Goal: Complete application form: Complete application form

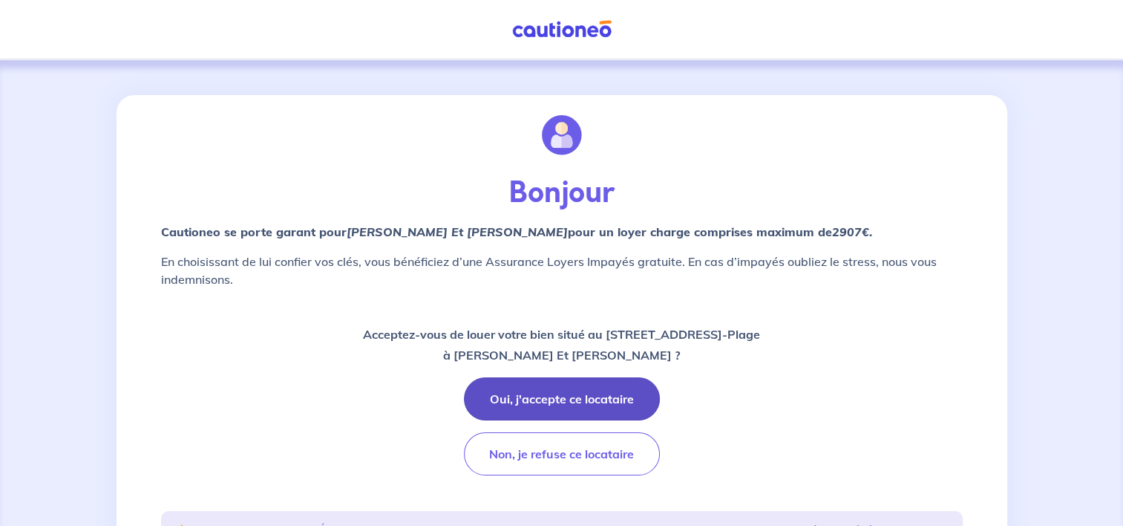
click at [499, 398] on button "Oui, j'accepte ce locataire" at bounding box center [562, 398] width 196 height 43
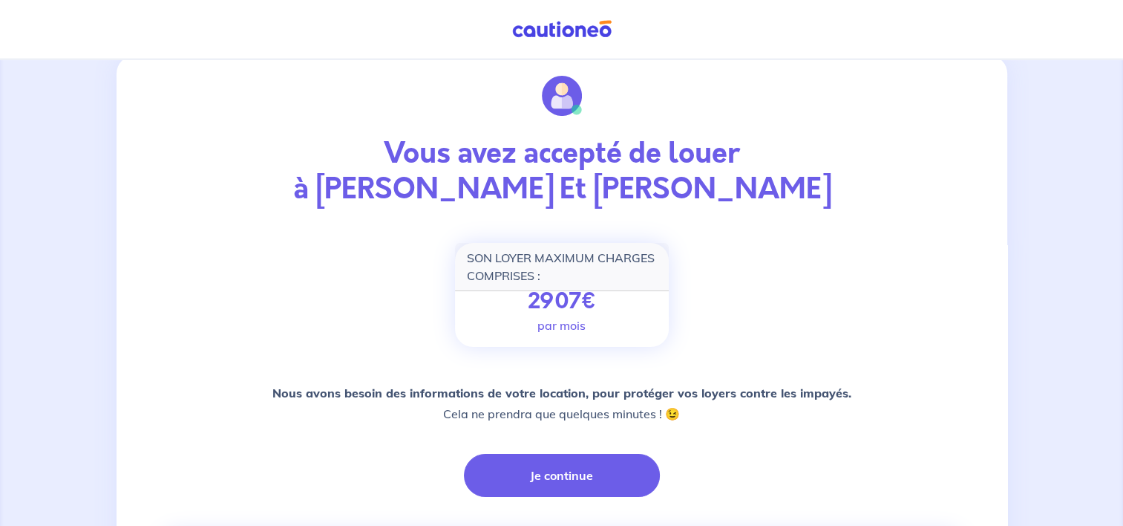
scroll to position [74, 0]
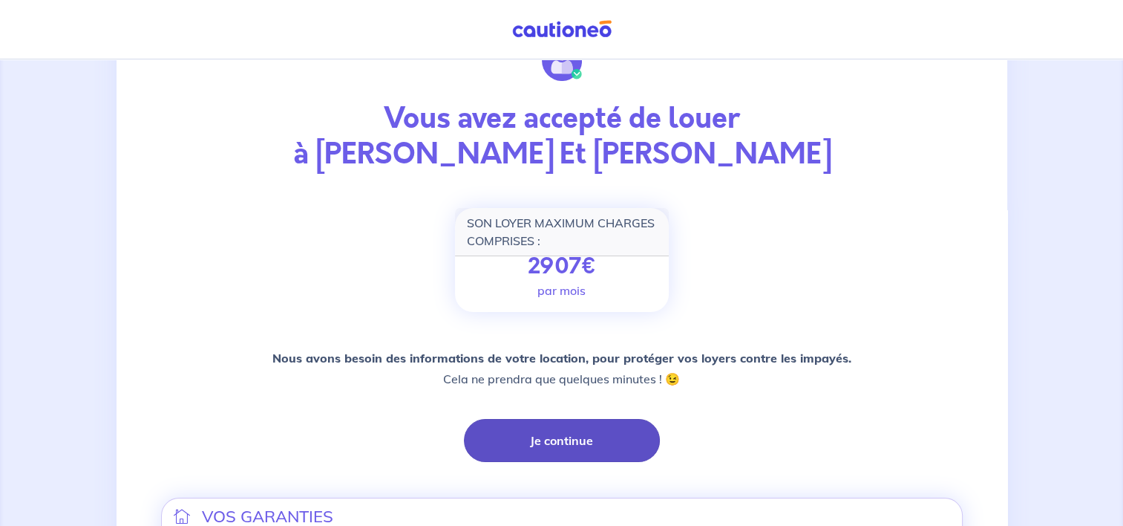
click at [514, 448] on button "Je continue" at bounding box center [562, 440] width 196 height 43
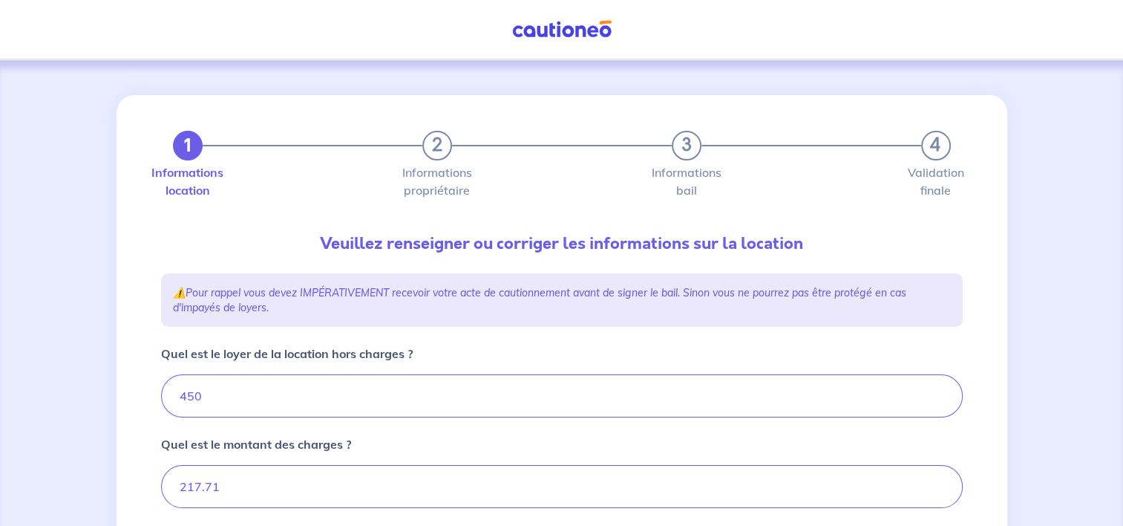
type input "667.71"
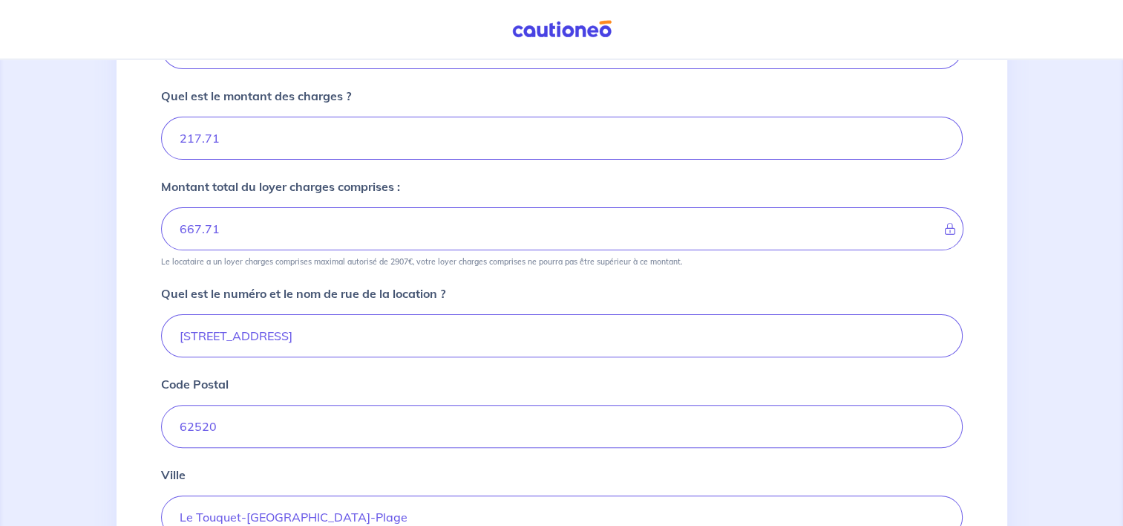
scroll to position [371, 0]
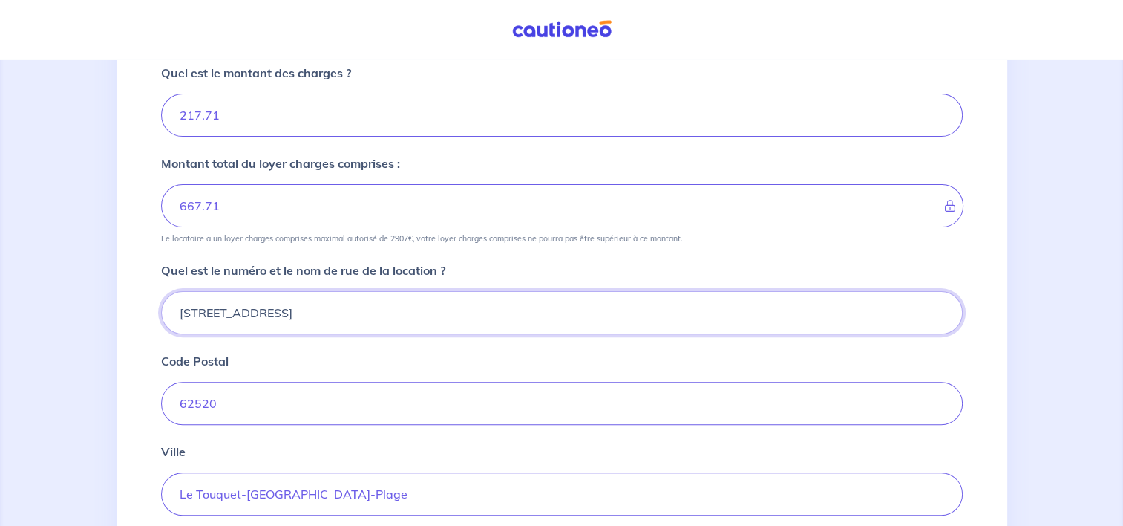
drag, startPoint x: 313, startPoint y: 310, endPoint x: 154, endPoint y: 307, distance: 159.6
click at [154, 307] on div "1 2 3 4 Informations location Informations propriétaire Informations bail Valid…" at bounding box center [562, 221] width 820 height 995
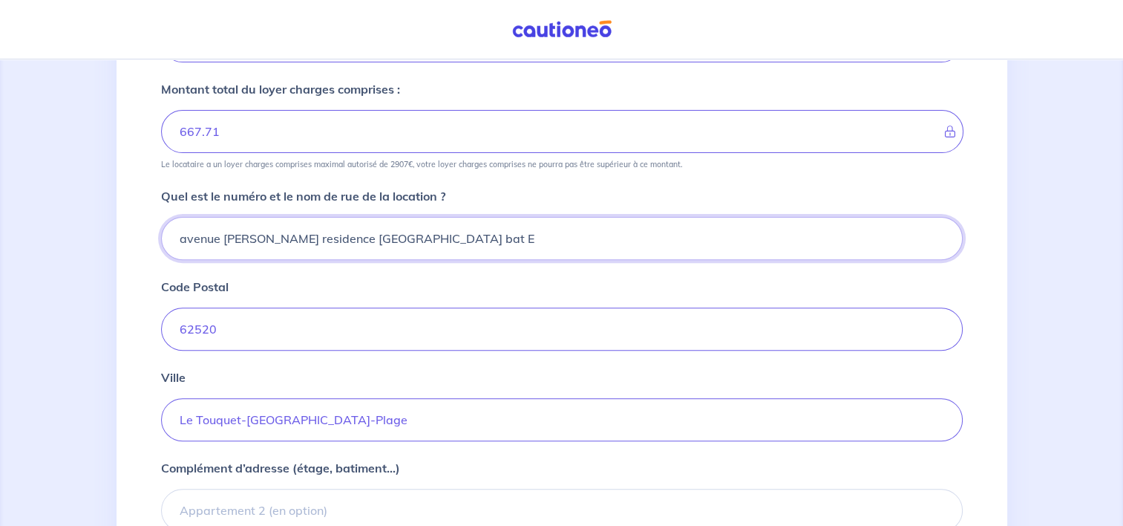
scroll to position [520, 0]
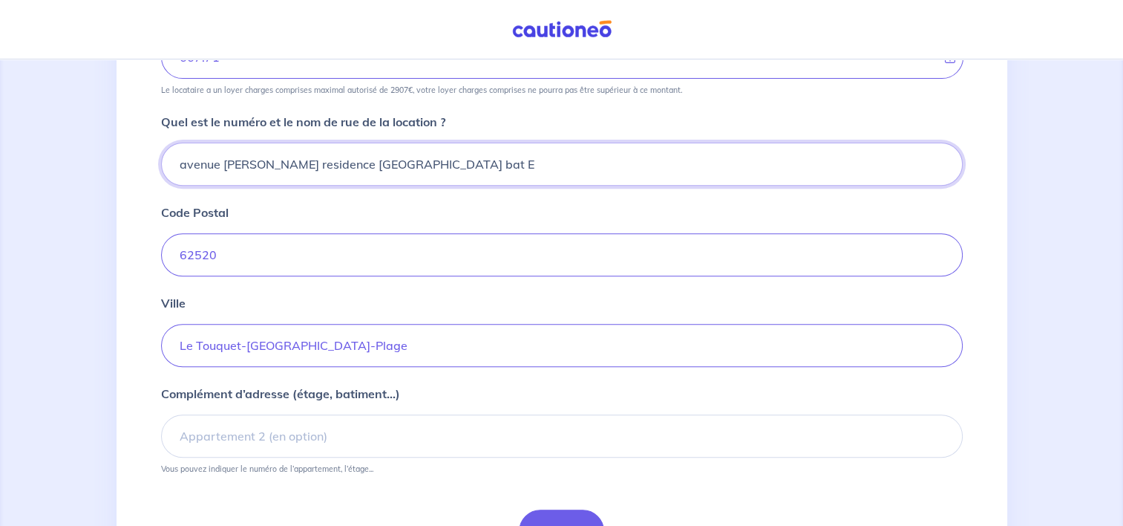
drag, startPoint x: 453, startPoint y: 160, endPoint x: 374, endPoint y: 157, distance: 78.7
click at [374, 157] on input "avenue arsene bical residence les serres bat E" at bounding box center [562, 164] width 802 height 43
type input "avenue arsene bical"
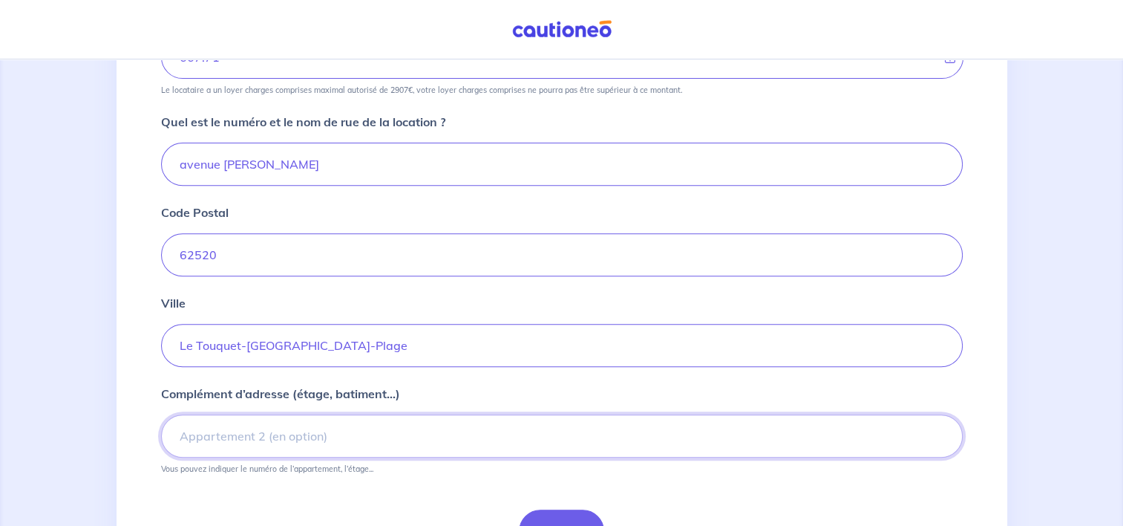
click at [249, 434] on input "Complément d’adresse (étage, batiment...)" at bounding box center [562, 435] width 802 height 43
type input "r"
type input "Residence les serres bat E 5eme étage"
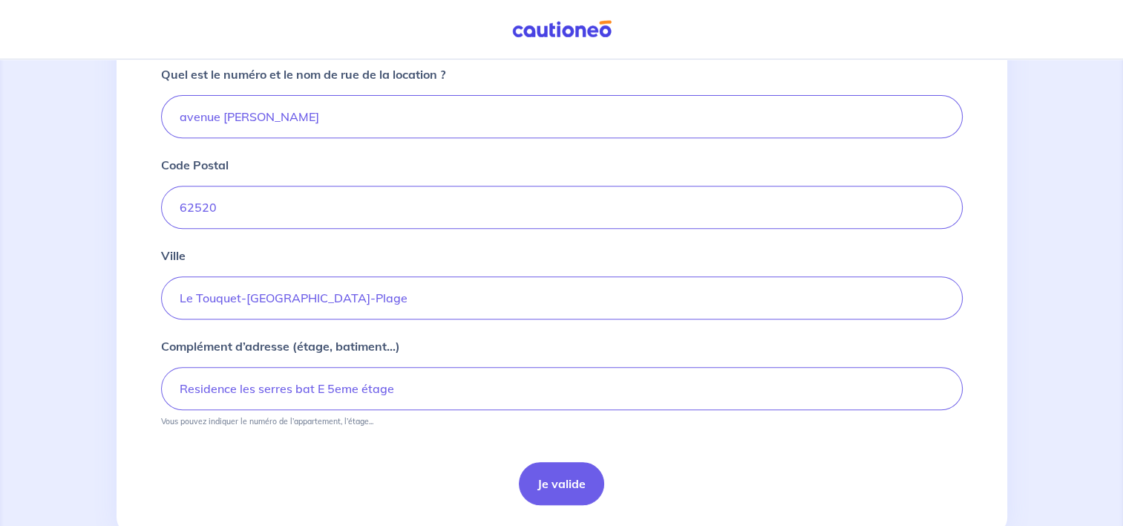
scroll to position [609, 0]
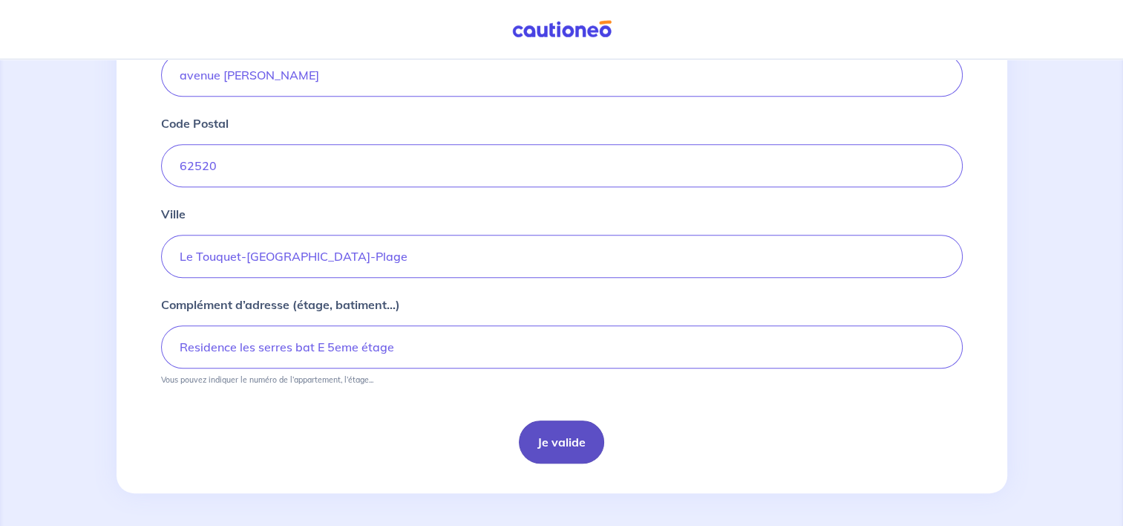
click at [536, 437] on button "Je valide" at bounding box center [561, 441] width 85 height 43
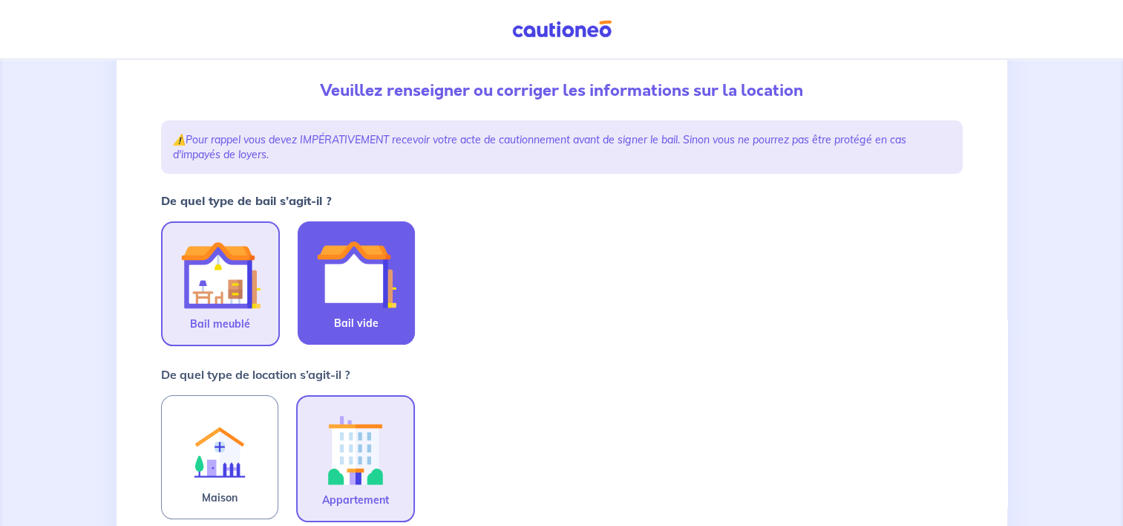
scroll to position [223, 0]
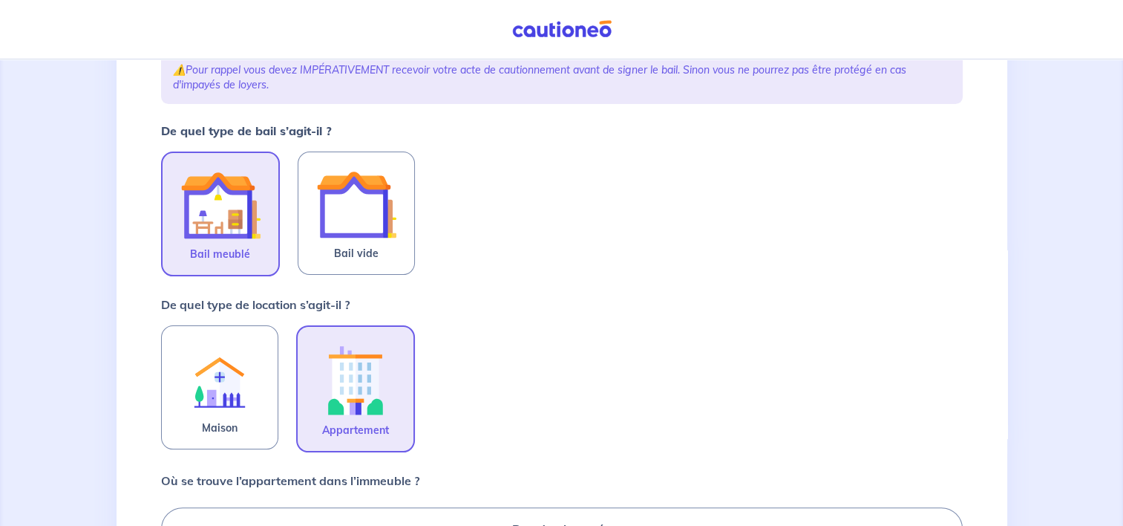
click at [356, 413] on img at bounding box center [355, 379] width 80 height 82
click at [0, 0] on input "Appartement" at bounding box center [0, 0] width 0 height 0
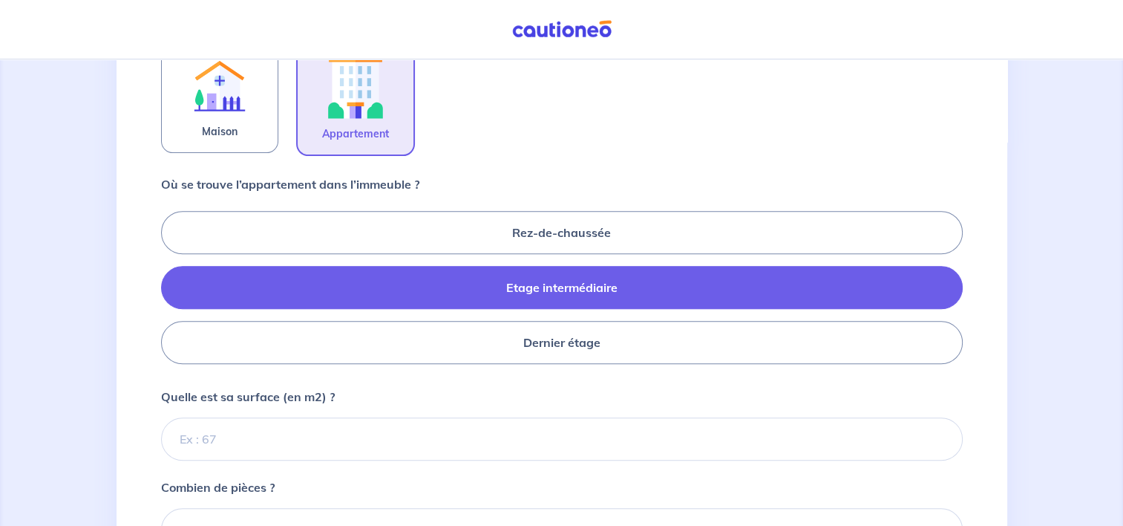
scroll to position [520, 0]
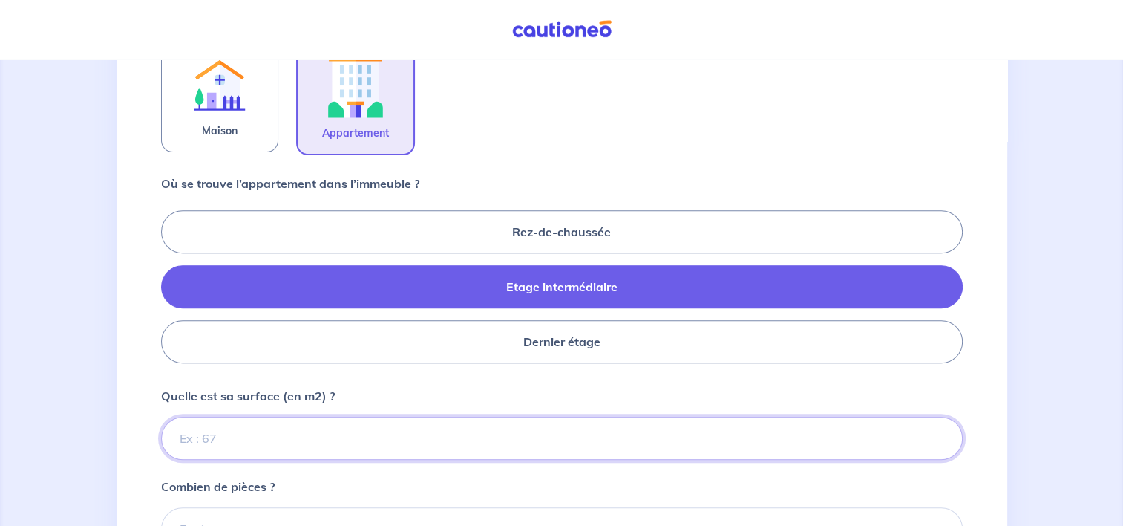
click at [278, 439] on input "Quelle est sa surface (en m2) ?" at bounding box center [562, 437] width 802 height 43
type input "31"
type input "31.85"
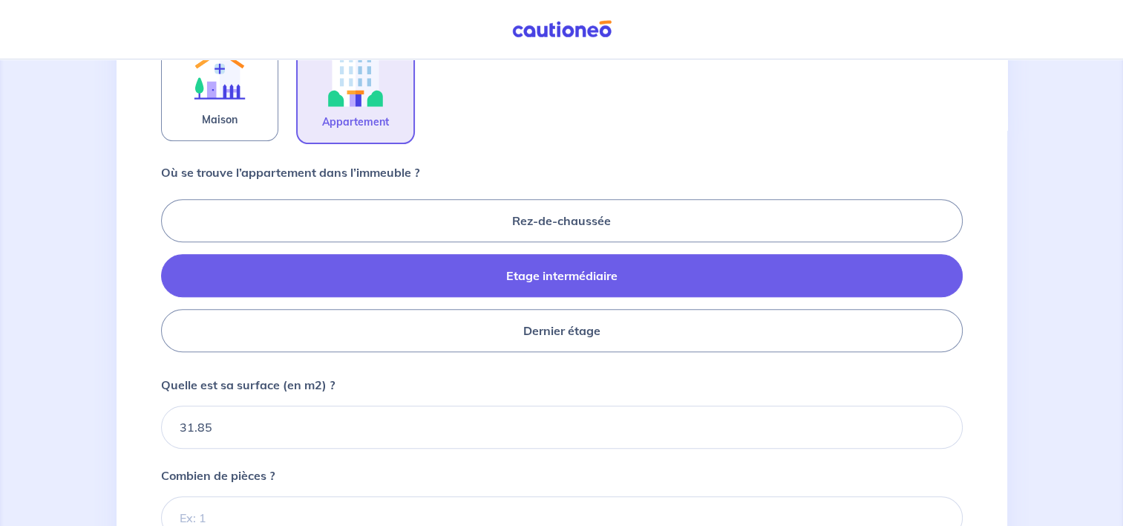
scroll to position [594, 0]
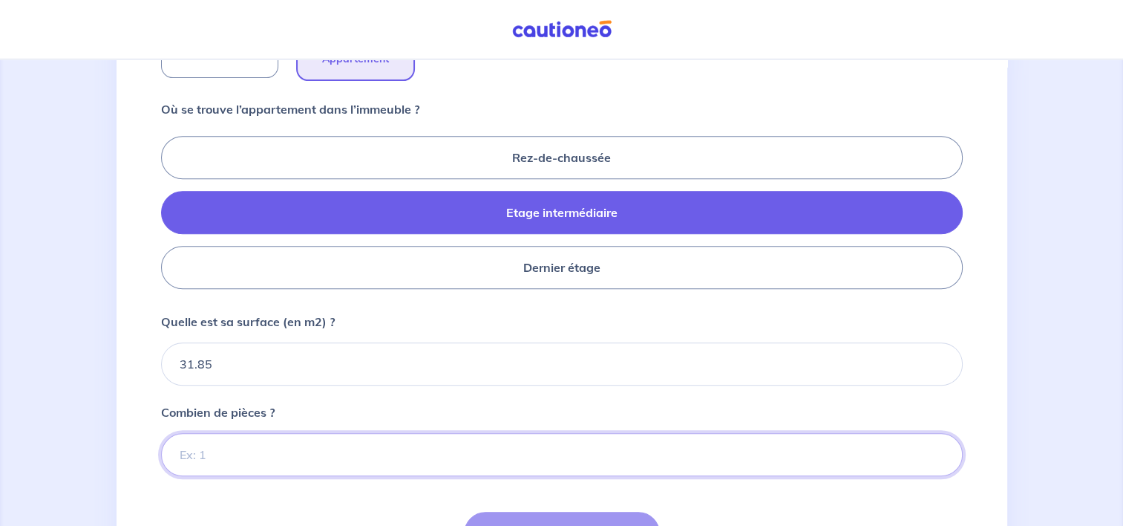
click at [243, 463] on input "Combien de pièces ?" at bounding box center [562, 454] width 802 height 43
type input "2"
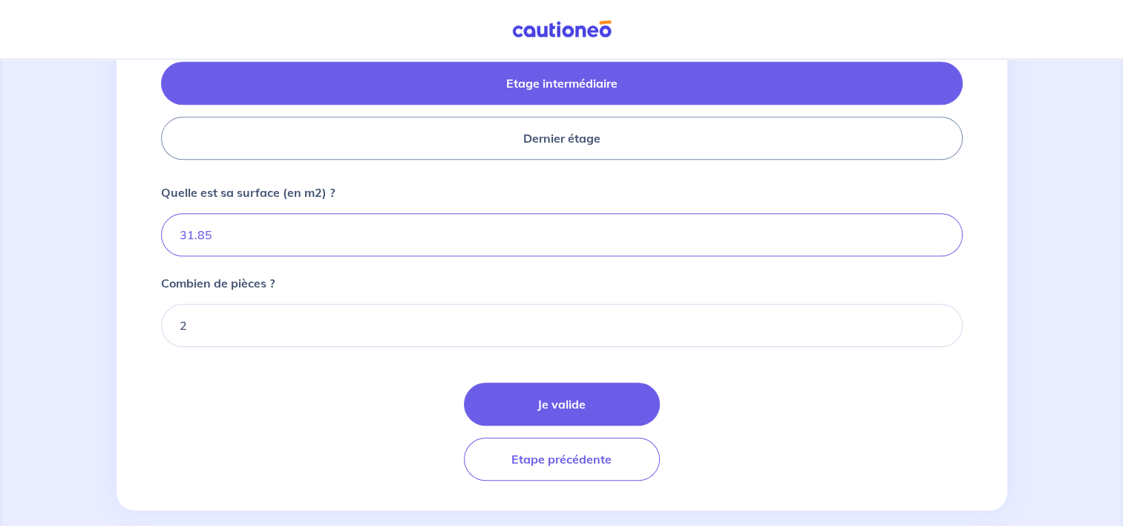
scroll to position [739, 0]
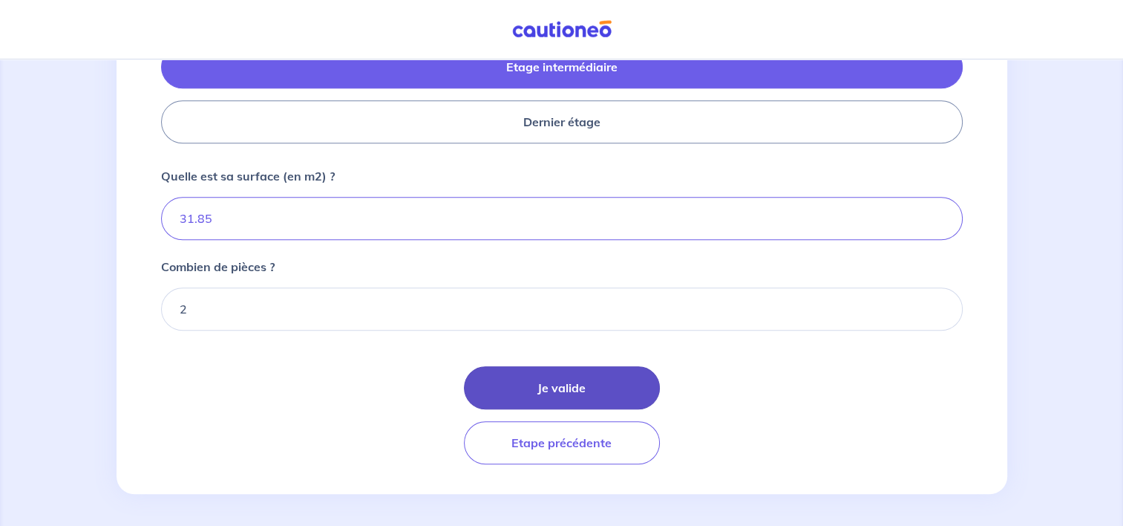
click at [480, 369] on button "Je valide" at bounding box center [562, 387] width 196 height 43
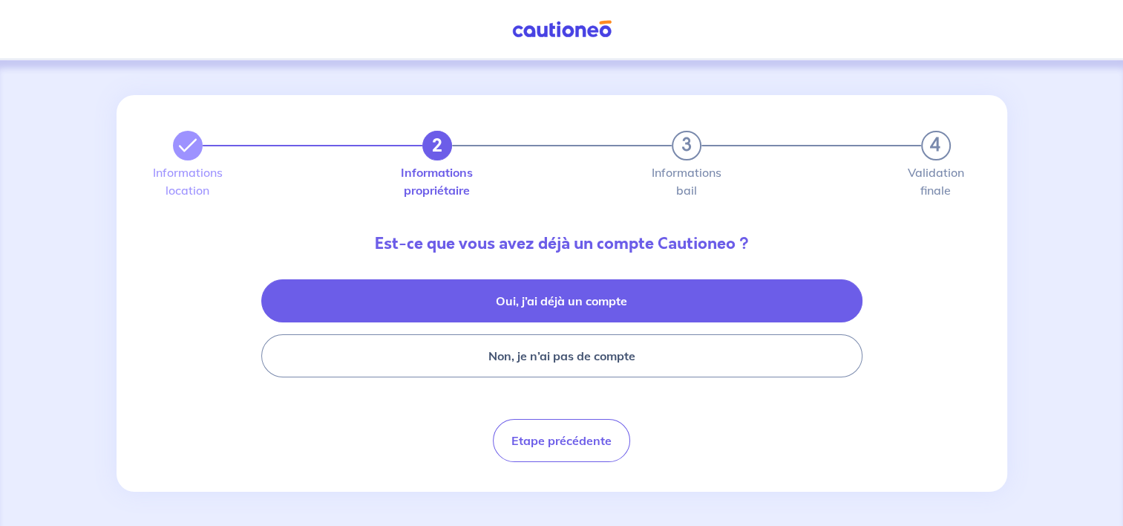
click at [430, 302] on button "Oui, j’ai déjà un compte" at bounding box center [561, 300] width 601 height 43
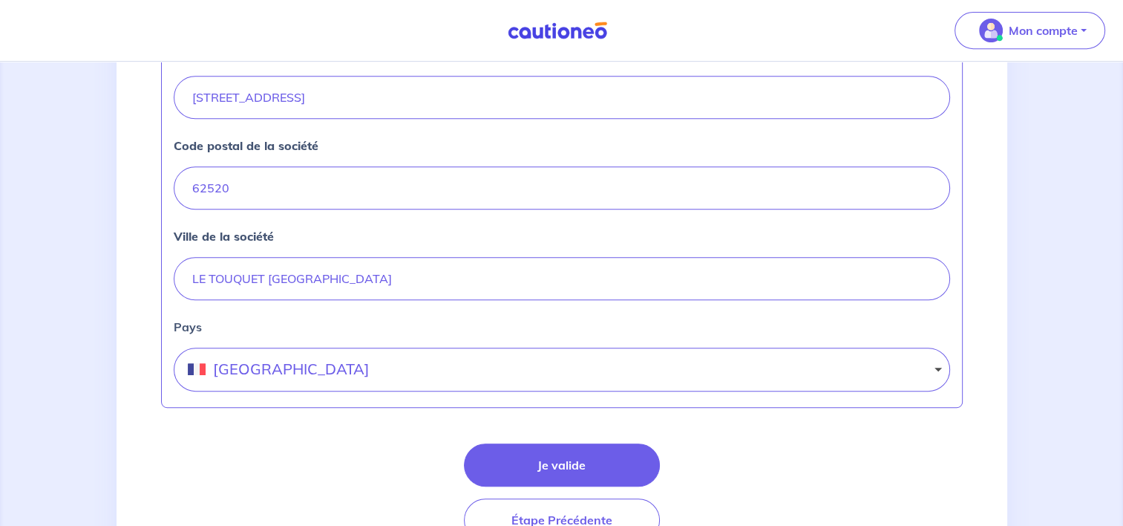
scroll to position [722, 0]
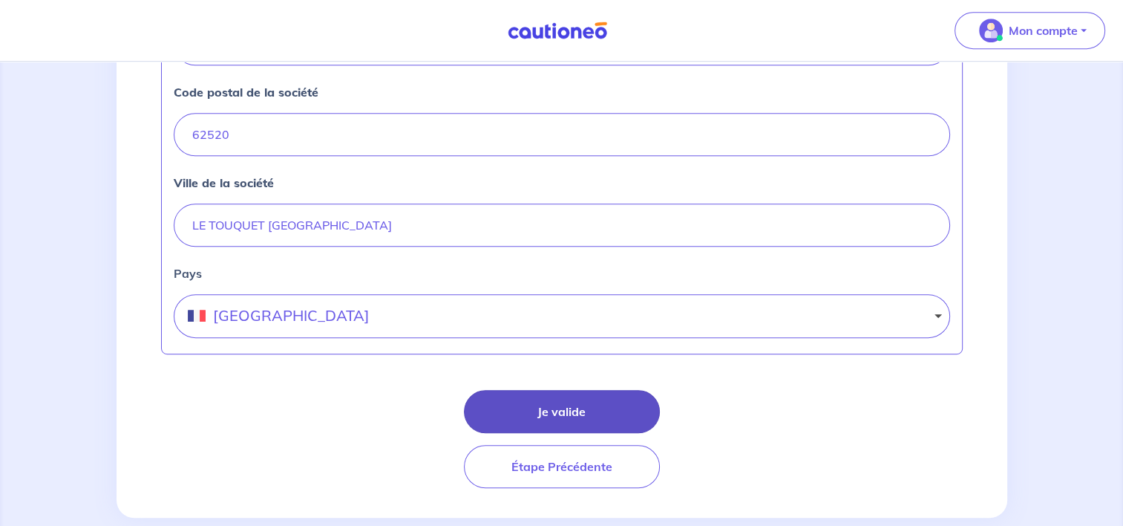
click at [525, 390] on button "Je valide" at bounding box center [562, 411] width 196 height 43
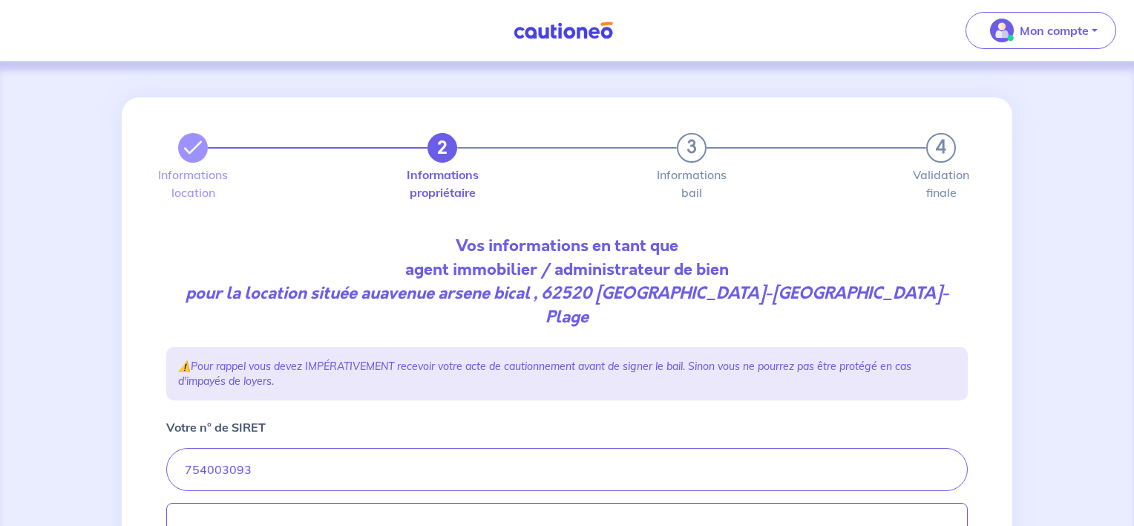
select select "FR"
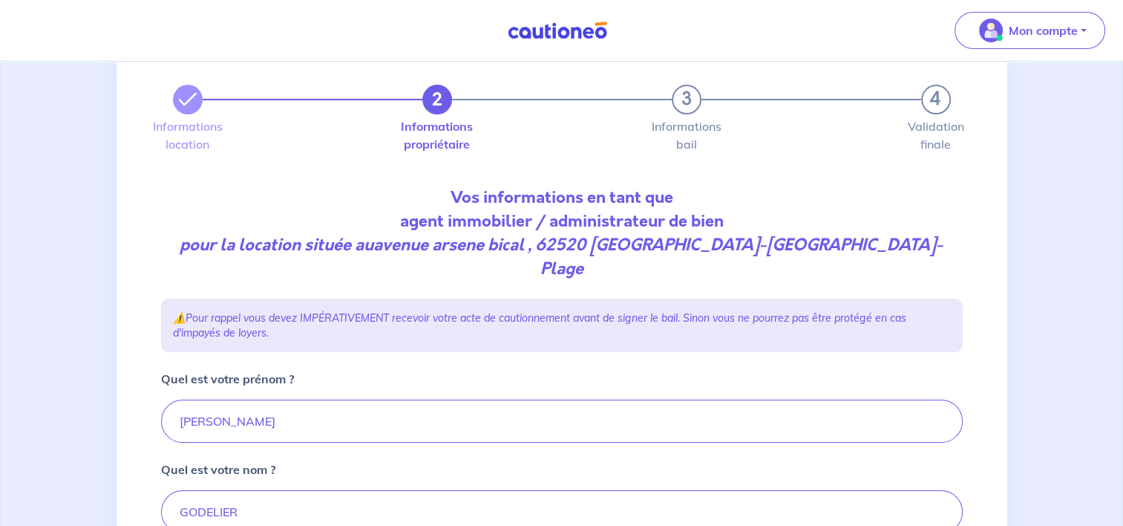
scroll to position [74, 0]
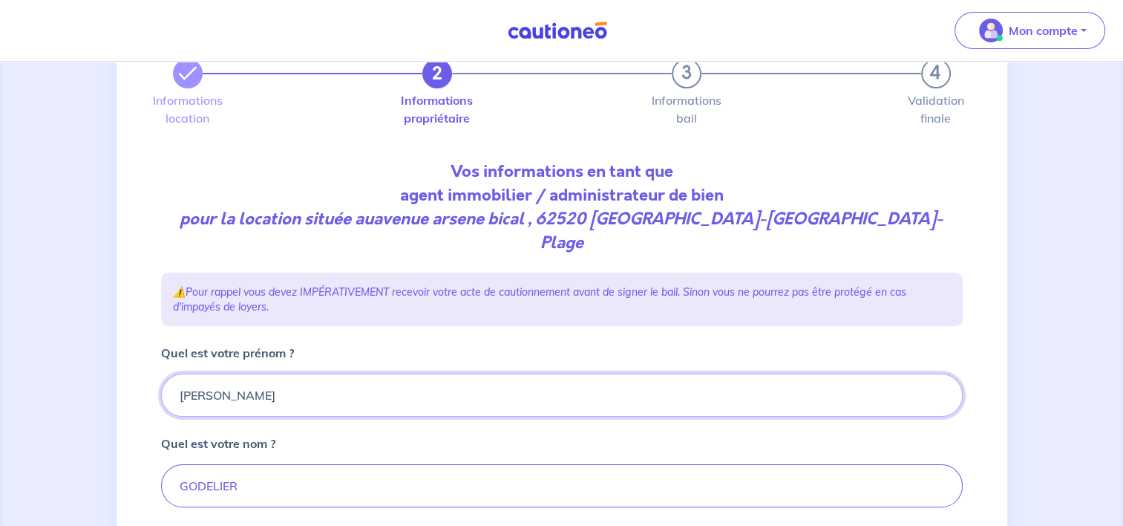
drag, startPoint x: 279, startPoint y: 367, endPoint x: 157, endPoint y: 369, distance: 121.7
click at [157, 369] on div "2 3 4 Informations location Informations propriétaire Informations bail Validat…" at bounding box center [562, 431] width 820 height 817
type input "Geraldine"
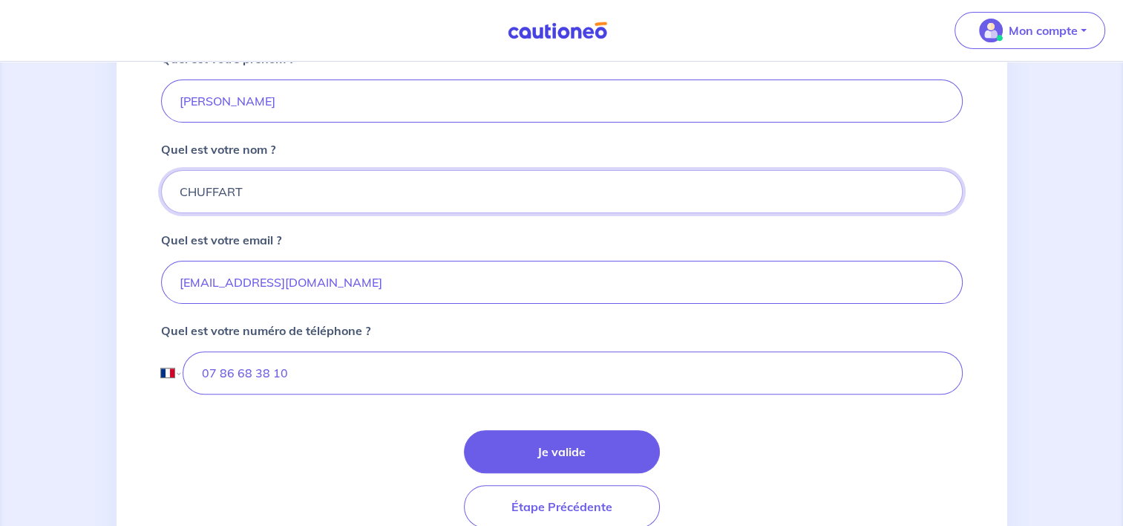
scroll to position [371, 0]
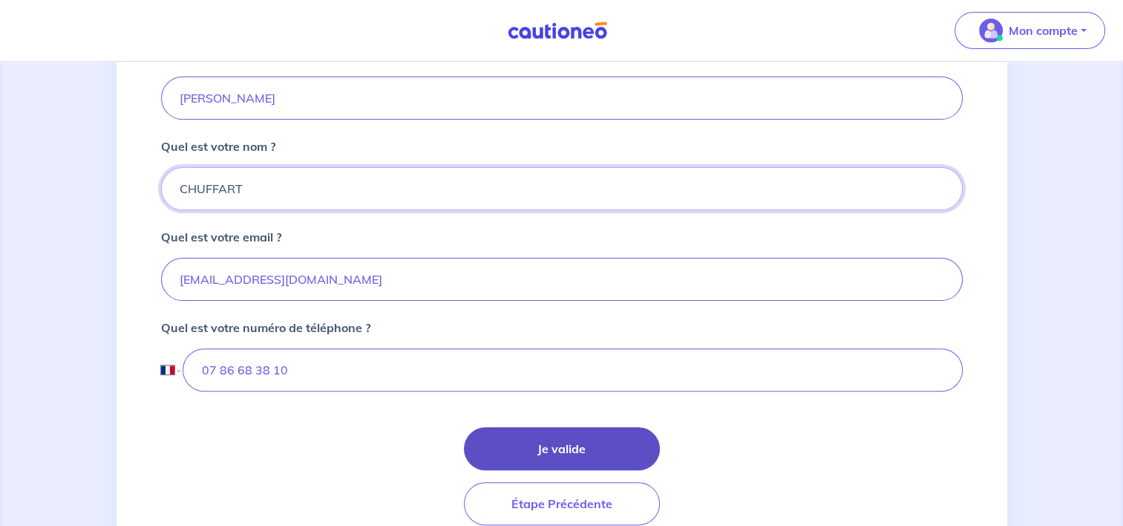
type input "CHUFFART"
click at [545, 439] on button "Je valide" at bounding box center [562, 448] width 196 height 43
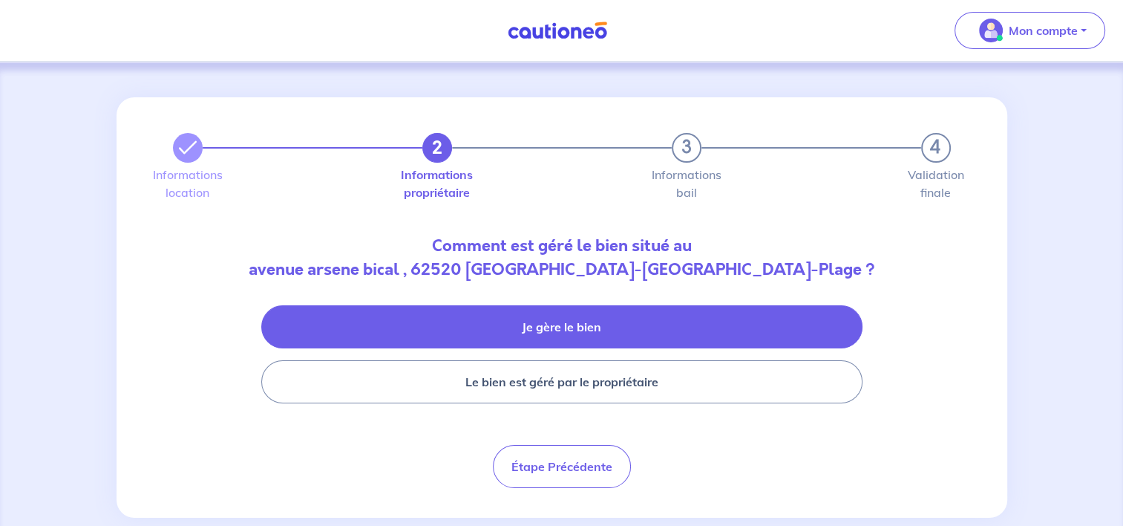
click at [500, 333] on button "Je gère le bien" at bounding box center [561, 326] width 601 height 43
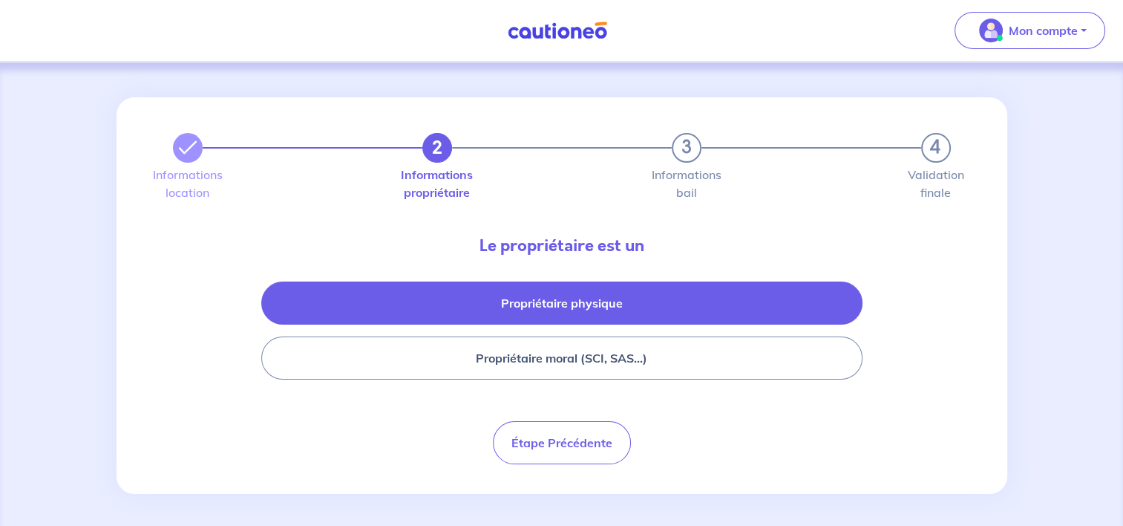
click at [499, 315] on button "Propriétaire physique" at bounding box center [561, 302] width 601 height 43
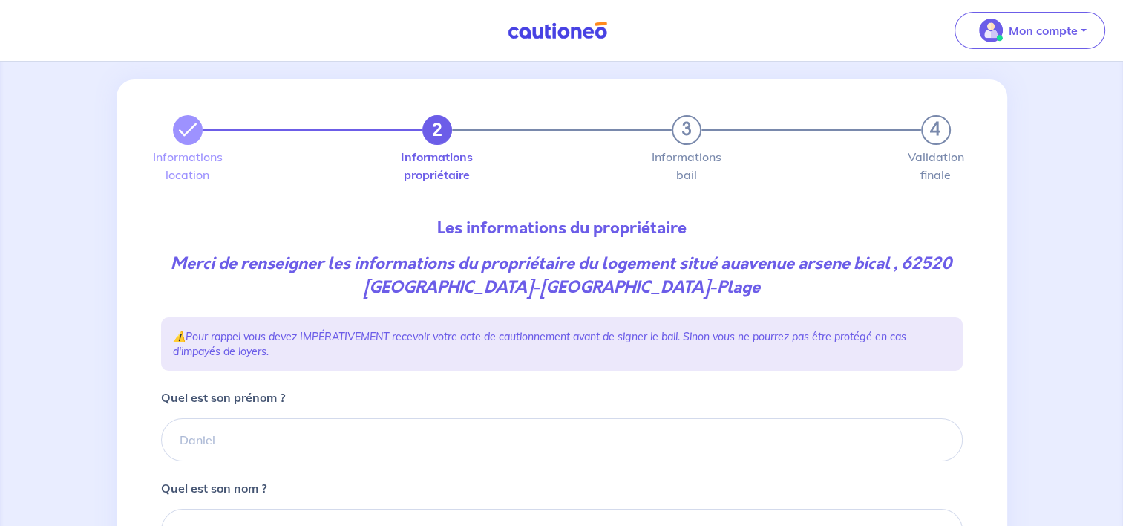
scroll to position [148, 0]
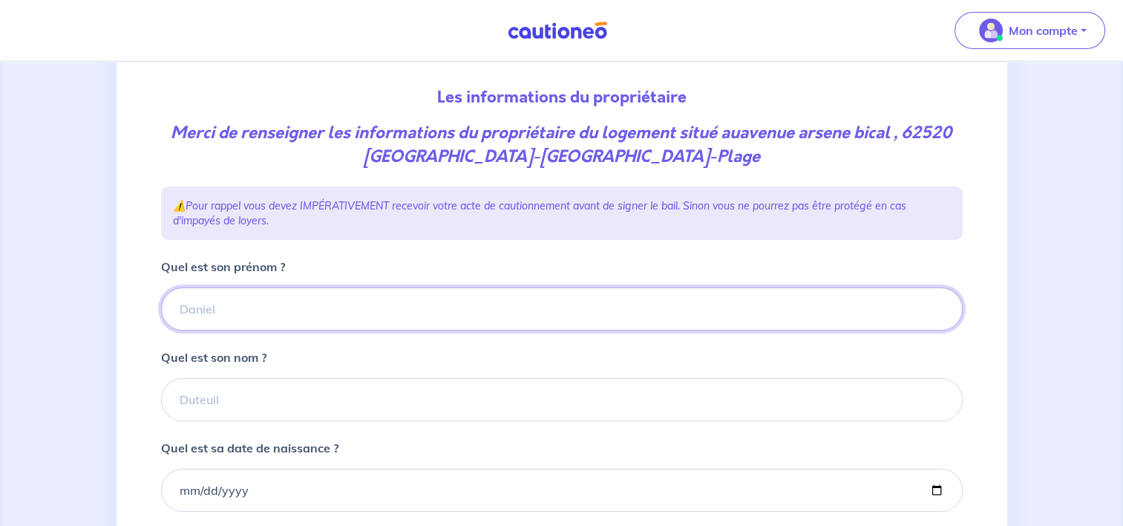
click at [439, 301] on input "Quel est son prénom ?" at bounding box center [562, 308] width 802 height 43
type input "p"
type input "PATRICK"
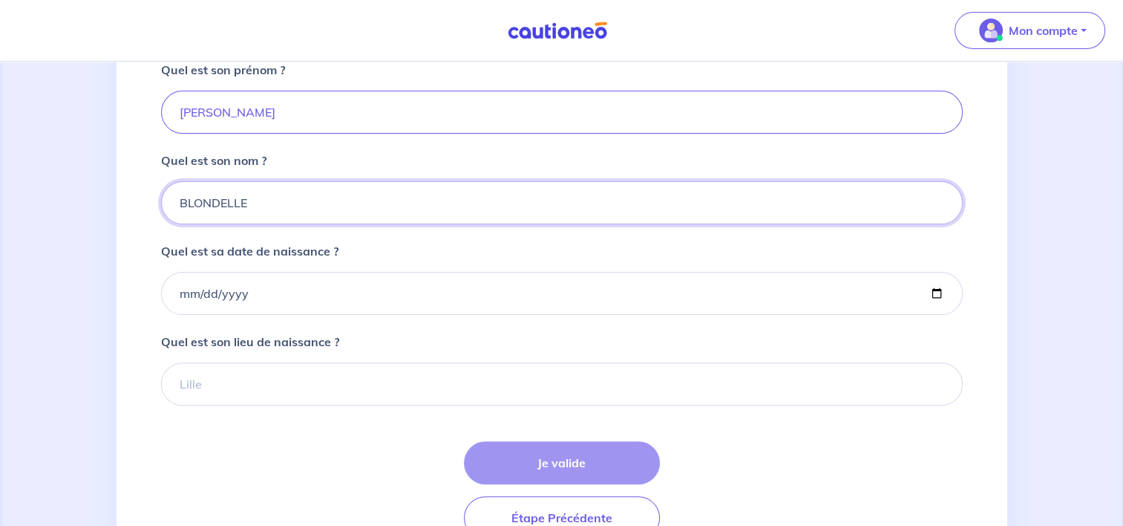
scroll to position [371, 0]
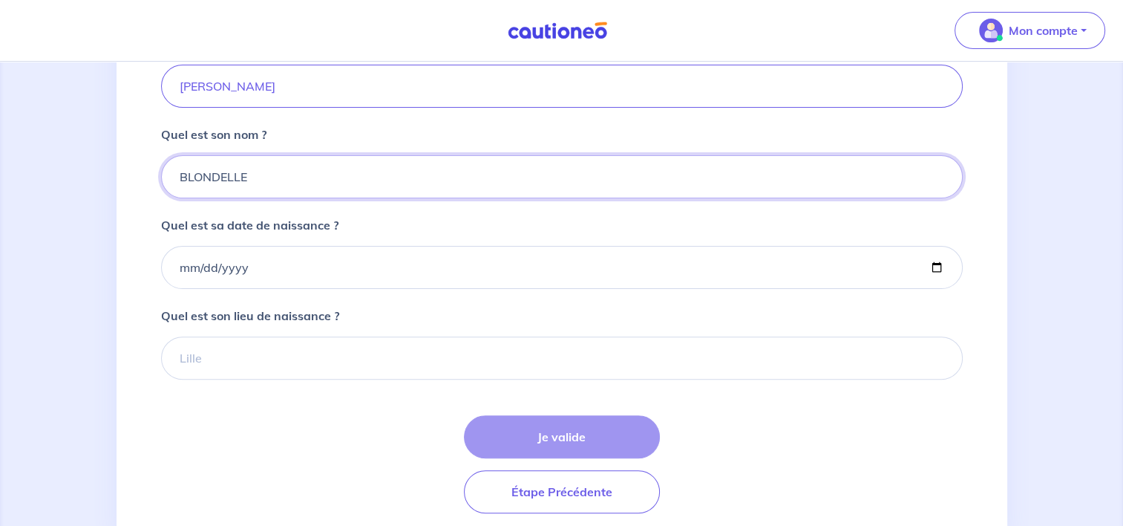
type input "BLONDELLE"
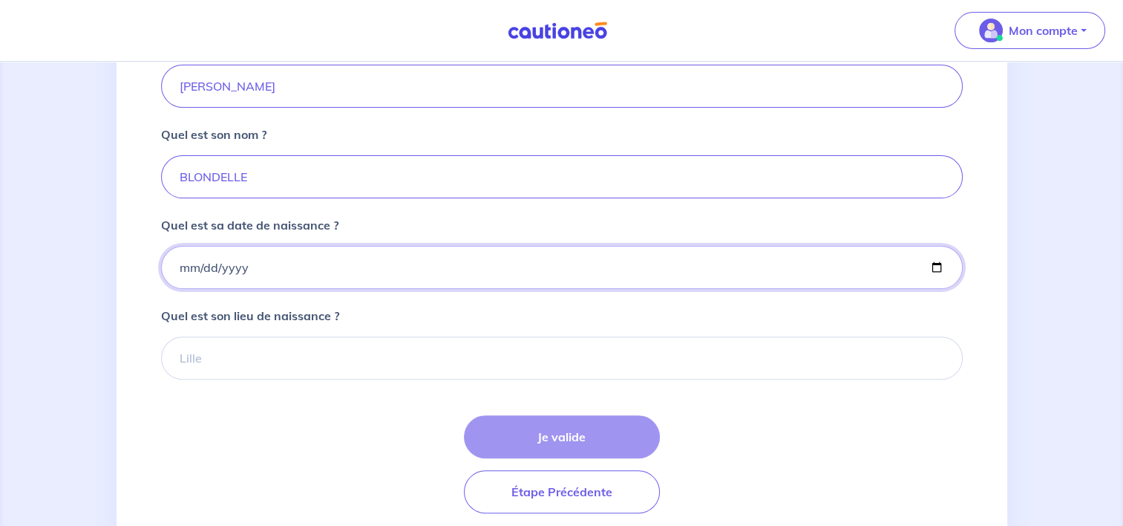
click at [226, 258] on input "Quel est sa date de naissance ?" at bounding box center [562, 267] width 802 height 43
click at [272, 267] on input "Quel est sa date de naissance ?" at bounding box center [562, 267] width 802 height 43
click at [938, 266] on input "Quel est sa date de naissance ?" at bounding box center [562, 267] width 802 height 43
click at [932, 267] on input "Quel est sa date de naissance ?" at bounding box center [562, 267] width 802 height 43
click at [260, 267] on input "Quel est sa date de naissance ?" at bounding box center [562, 267] width 802 height 43
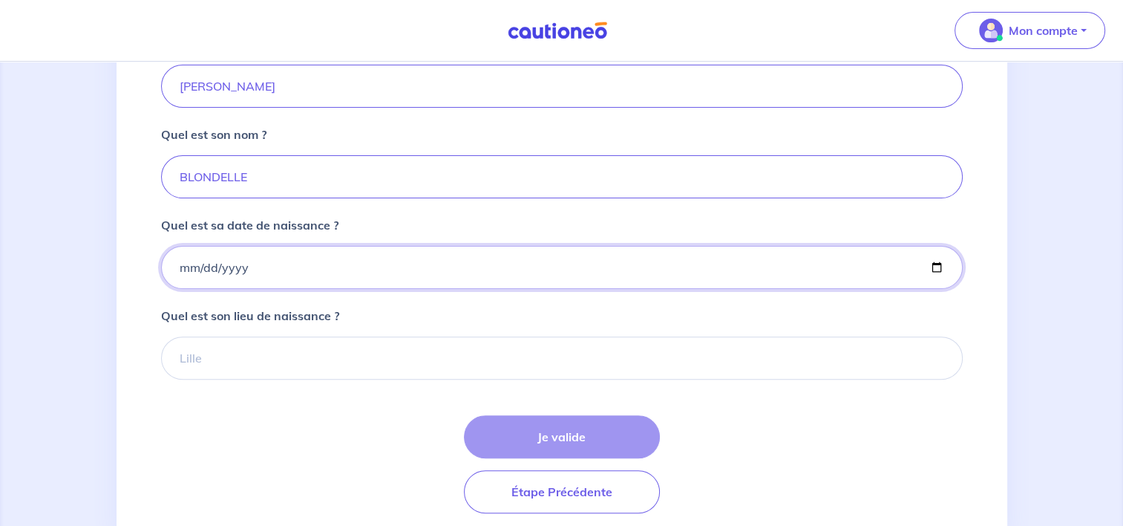
click at [940, 269] on input "Quel est sa date de naissance ?" at bounding box center [562, 267] width 802 height 43
type input "2005-10-08"
click at [264, 267] on input "2005-10-08" at bounding box center [562, 267] width 802 height 43
type input "2005-10-04"
type input "1972-06-04"
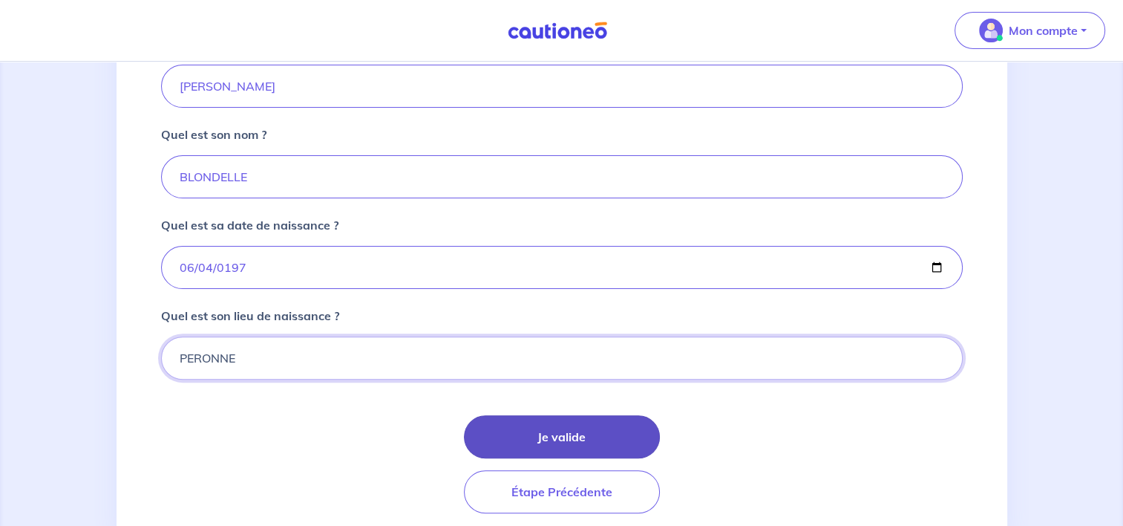
type input "PERONNE"
click at [478, 436] on button "Je valide" at bounding box center [562, 436] width 196 height 43
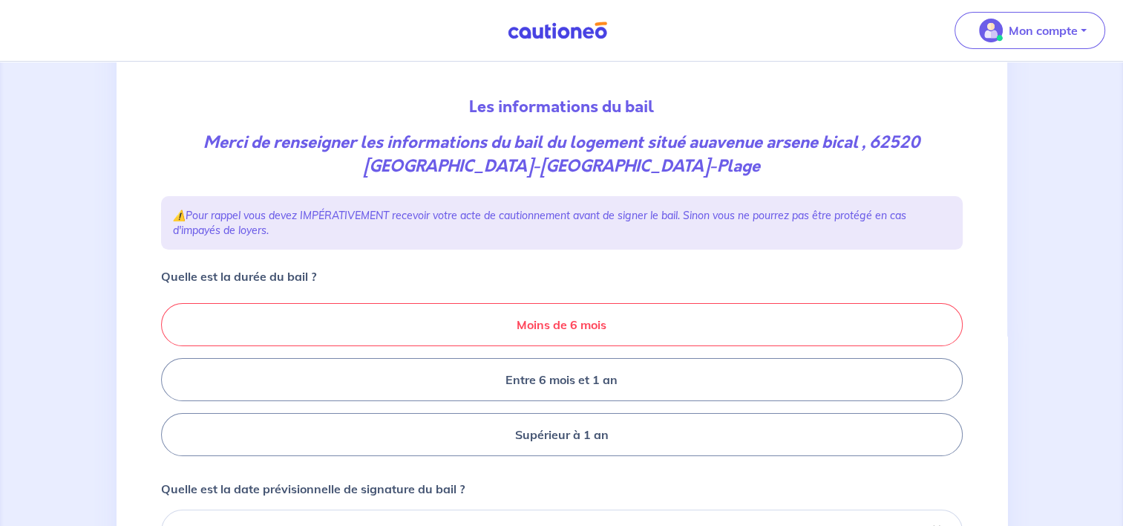
scroll to position [148, 0]
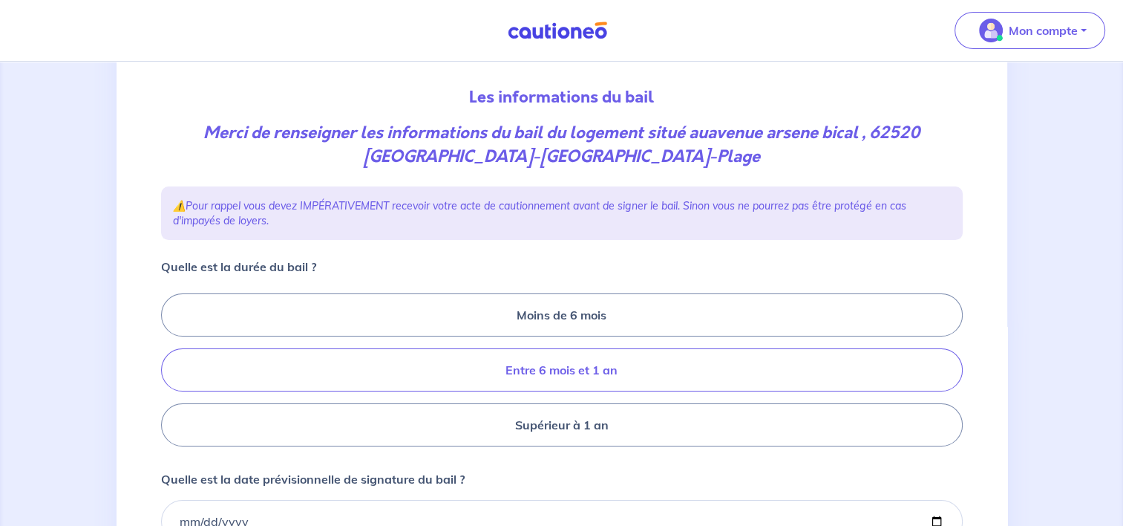
click at [398, 376] on label "Entre 6 mois et 1 an" at bounding box center [562, 369] width 802 height 43
click at [171, 375] on input "Entre 6 mois et 1 an" at bounding box center [166, 370] width 10 height 10
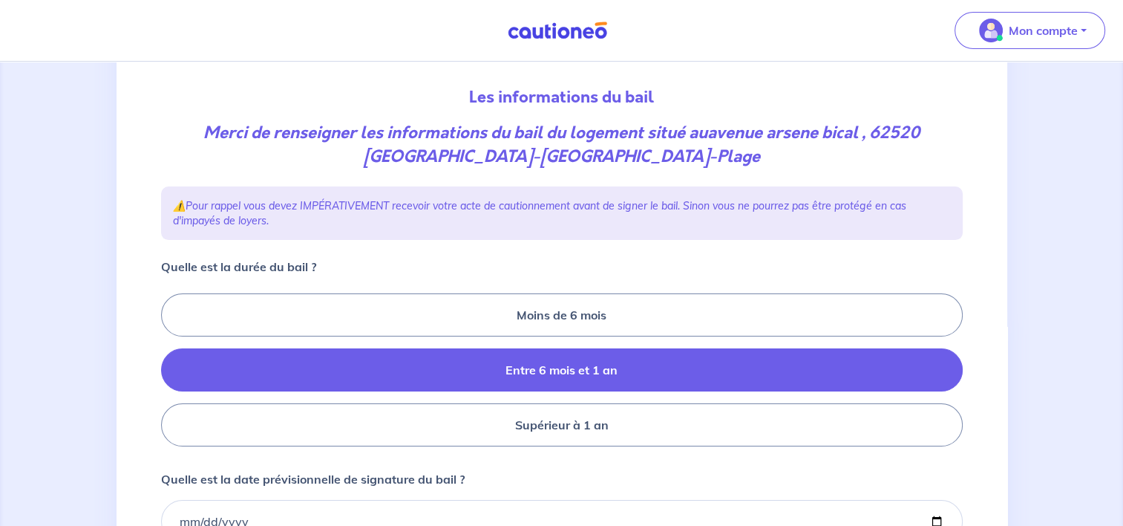
radio input "true"
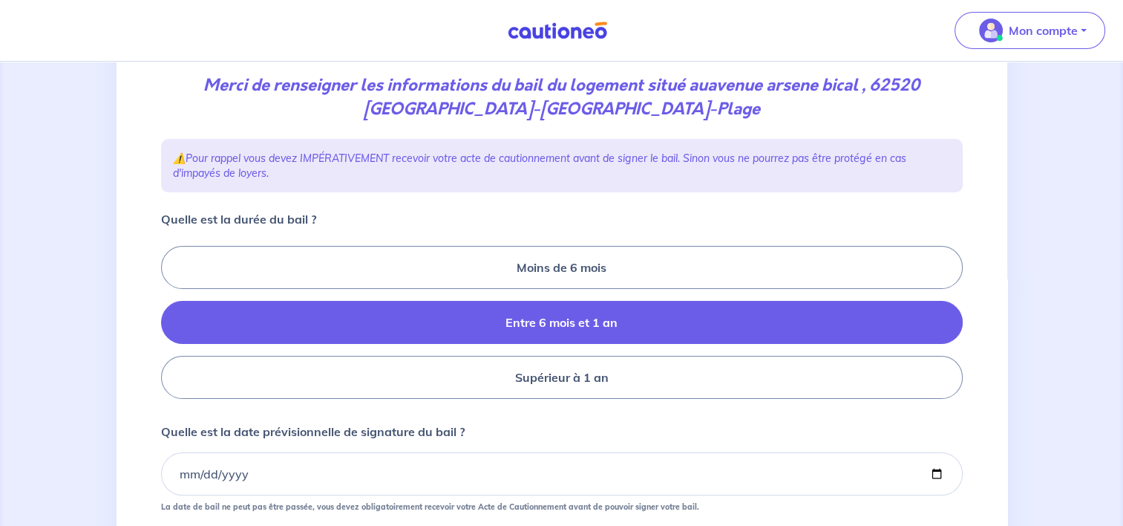
scroll to position [223, 0]
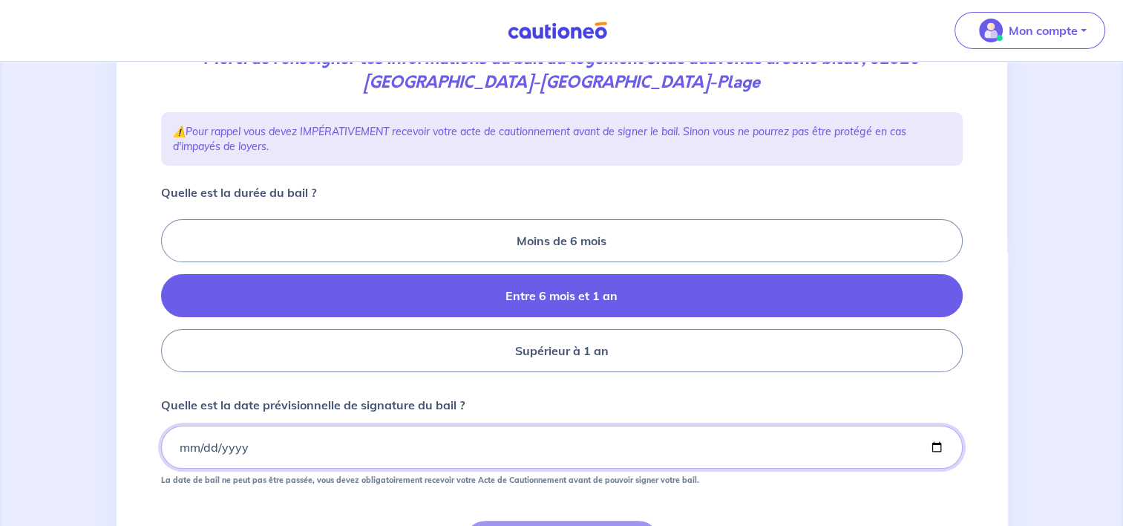
click at [297, 454] on input "Quelle est la date prévisionnelle de signature du bail ?" at bounding box center [562, 446] width 802 height 43
click at [932, 450] on input "Quelle est la date prévisionnelle de signature du bail ?" at bounding box center [562, 446] width 802 height 43
type input "2025-09-09"
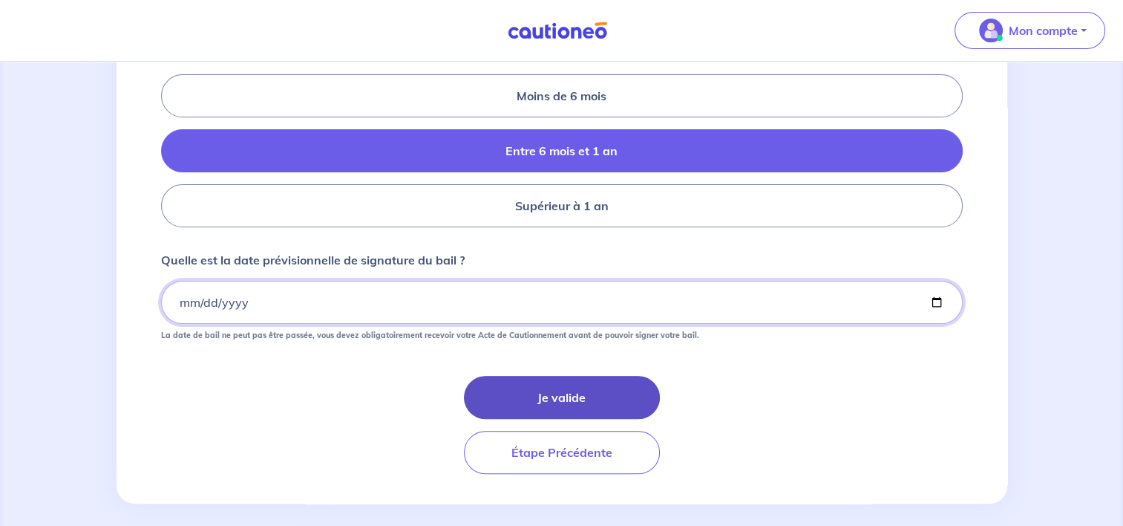
scroll to position [379, 0]
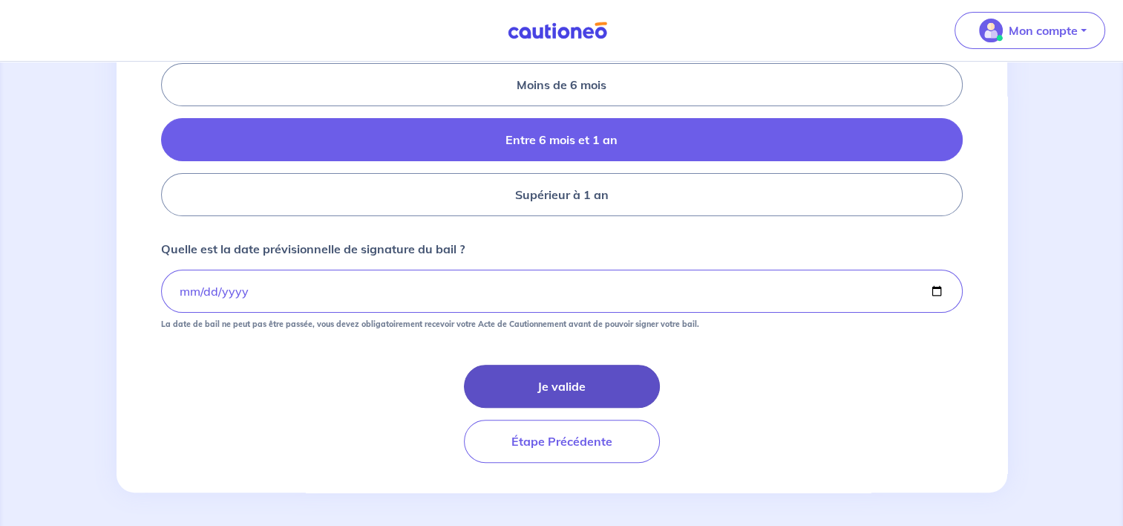
click at [506, 389] on button "Je valide" at bounding box center [562, 385] width 196 height 43
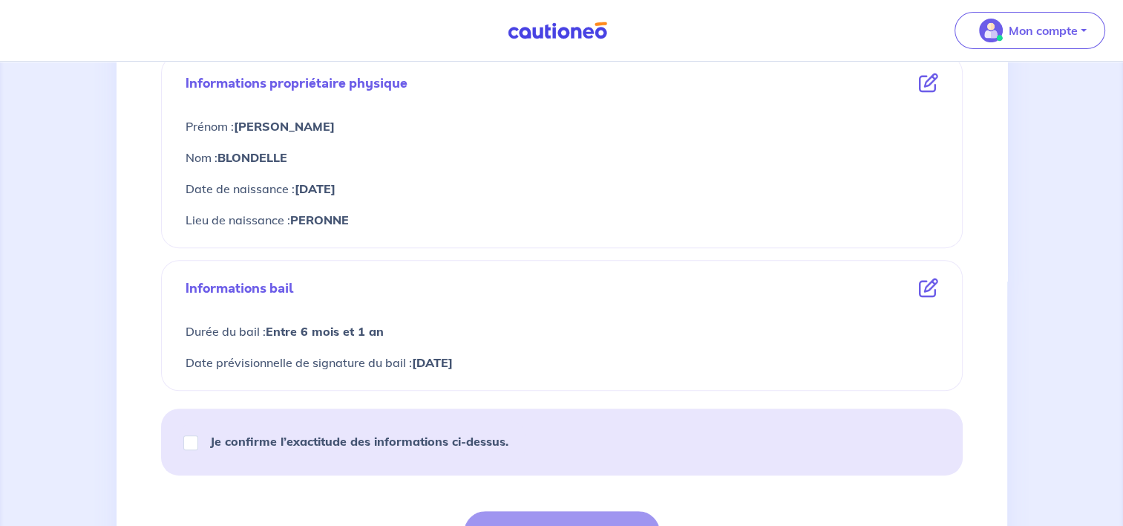
scroll to position [594, 0]
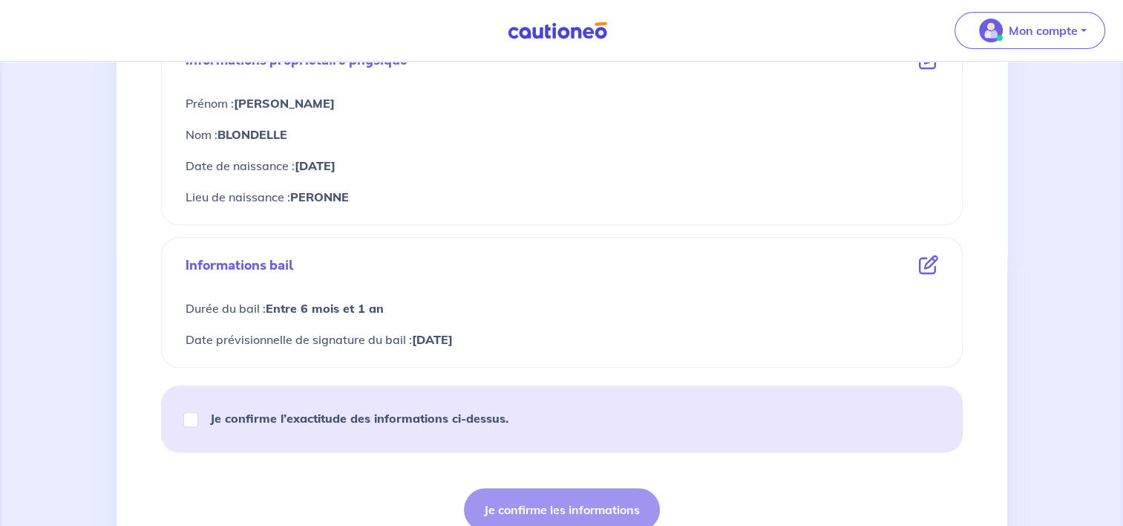
click at [362, 413] on strong "Je confirme l’exactitude des informations ci-dessus." at bounding box center [359, 417] width 298 height 15
click at [198, 413] on input "Je confirme l’exactitude des informations ci-dessus." at bounding box center [190, 419] width 15 height 15
checkbox input "true"
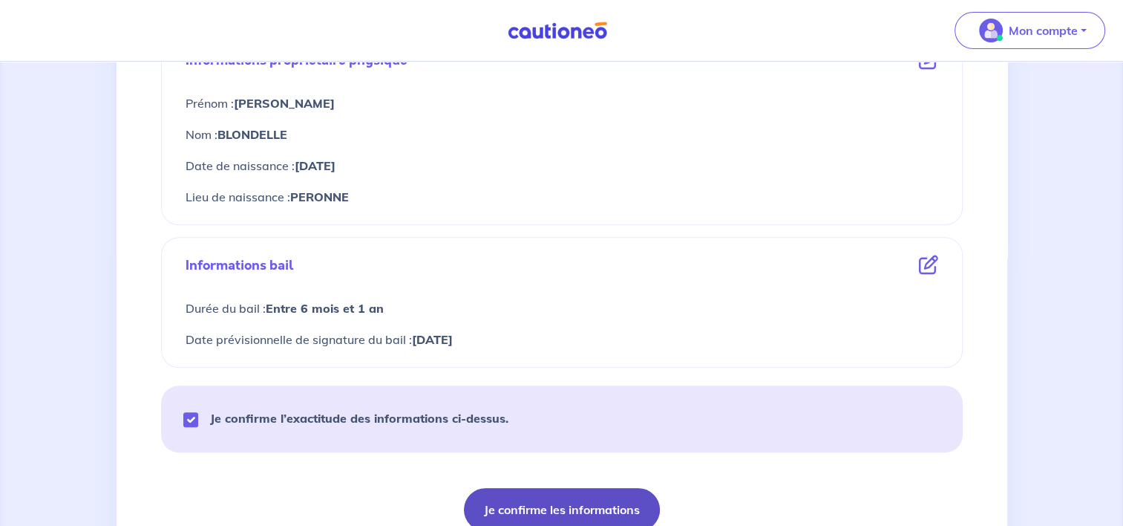
click at [502, 503] on button "Je confirme les informations" at bounding box center [562, 509] width 196 height 43
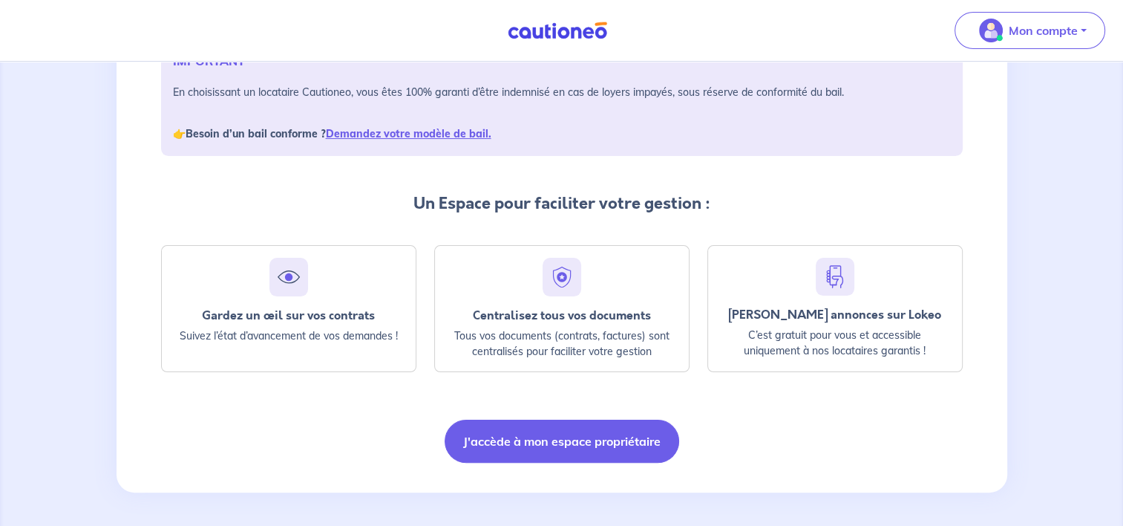
scroll to position [246, 0]
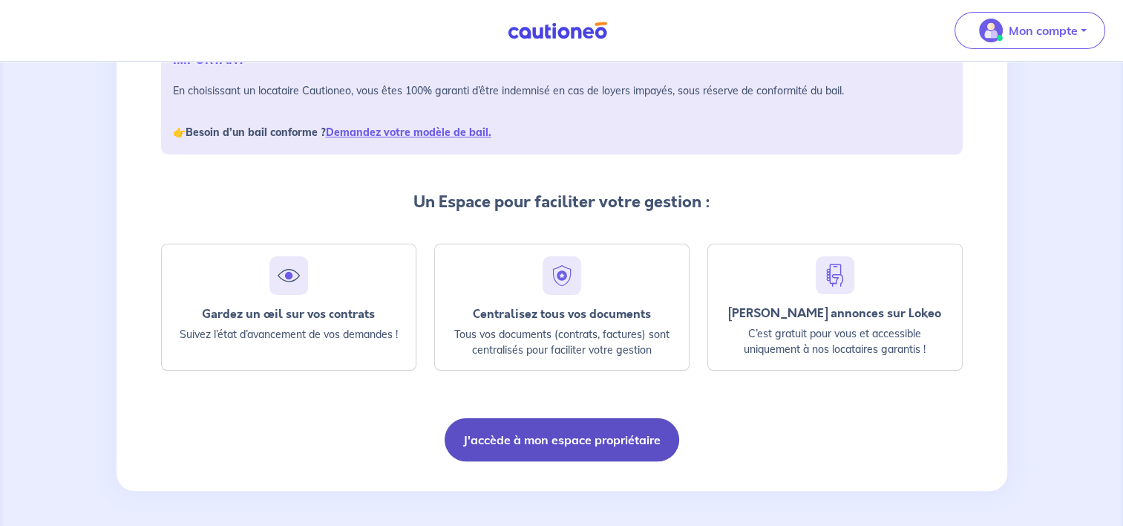
click at [456, 442] on button "J'accède à mon espace propriétaire" at bounding box center [562, 439] width 235 height 43
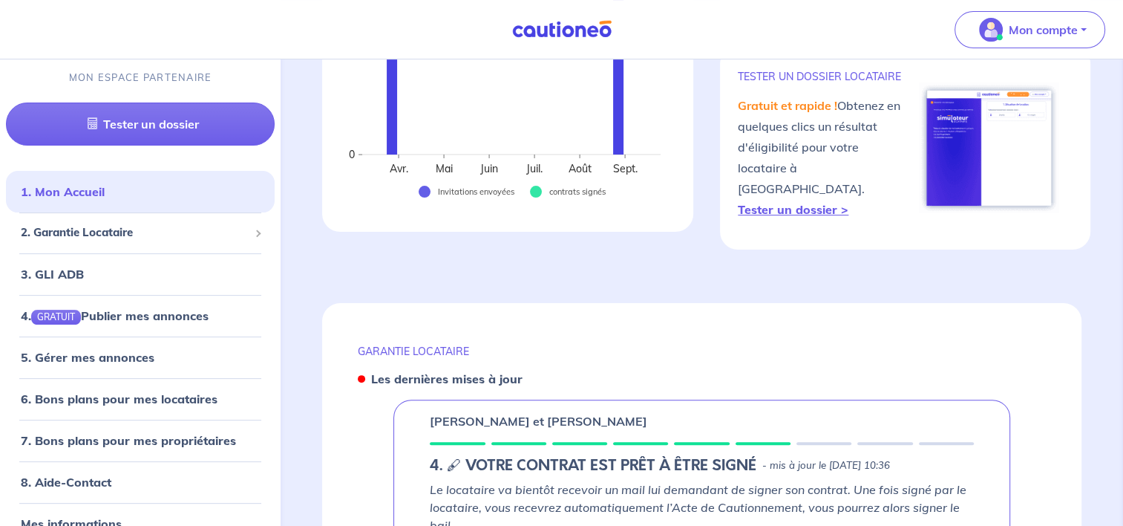
scroll to position [371, 0]
